Goal: Find specific page/section: Locate item on page

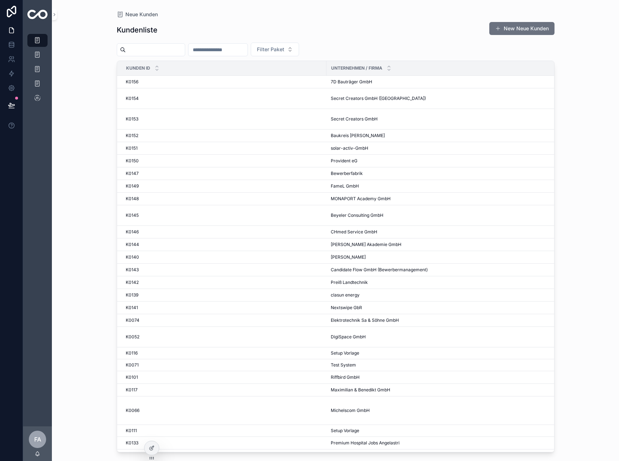
click at [231, 48] on input "scrollable content" at bounding box center [217, 50] width 59 height 10
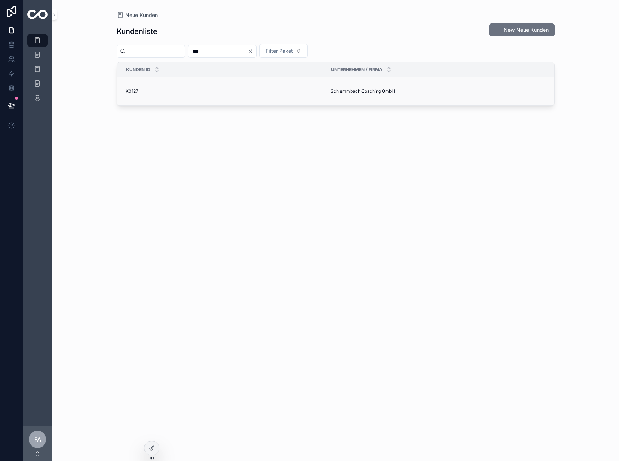
type input "***"
click at [139, 91] on div "K0127 K0127" at bounding box center [224, 91] width 196 height 6
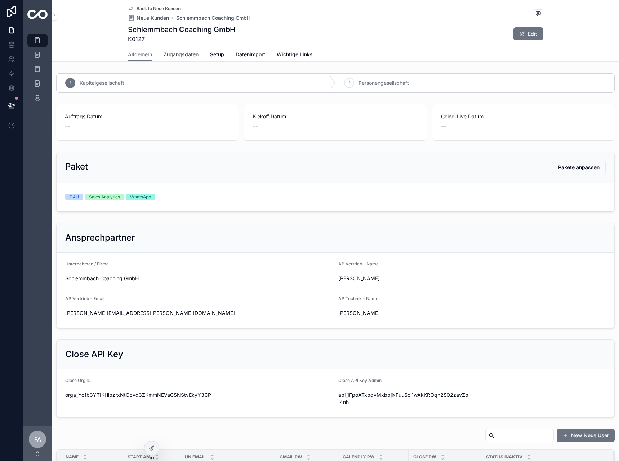
click at [170, 51] on span "Zugangsdaten" at bounding box center [181, 54] width 35 height 7
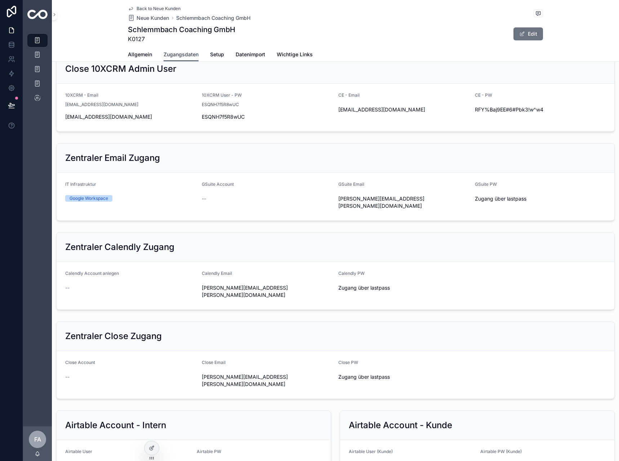
scroll to position [144, 0]
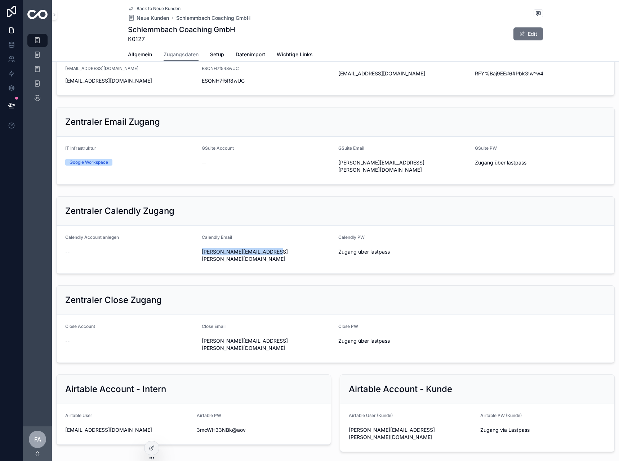
drag, startPoint x: 283, startPoint y: 306, endPoint x: 198, endPoint y: 305, distance: 85.0
click at [198, 273] on form "Calendly Account anlegen -- Calendly Email ramon@ramon-schlemmbach.de Calendly …" at bounding box center [336, 250] width 558 height 48
copy span "ramon@ramon-schlemmbach.de"
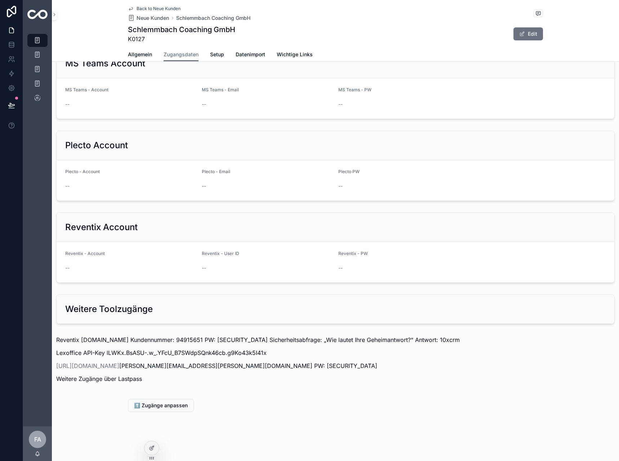
scroll to position [669, 0]
drag, startPoint x: 279, startPoint y: 364, endPoint x: 226, endPoint y: 364, distance: 53.7
click at [226, 364] on p "https://chat.10xcrm.de/ ramon@ramon-schlemmbach.de PW: Schlemmbach1234!" at bounding box center [335, 365] width 559 height 9
copy p "Schlemmbach1234!"
